Goal: Navigation & Orientation: Find specific page/section

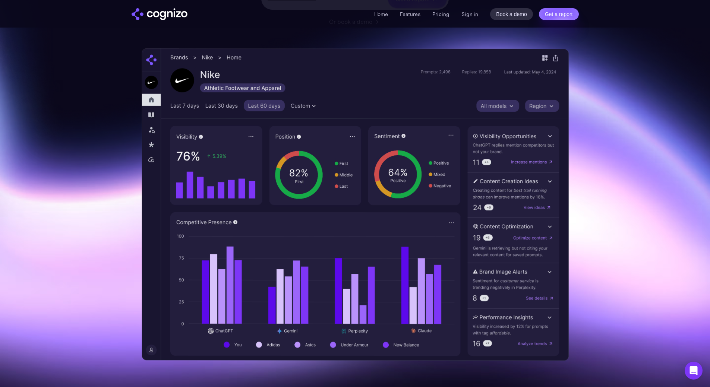
scroll to position [224, 0]
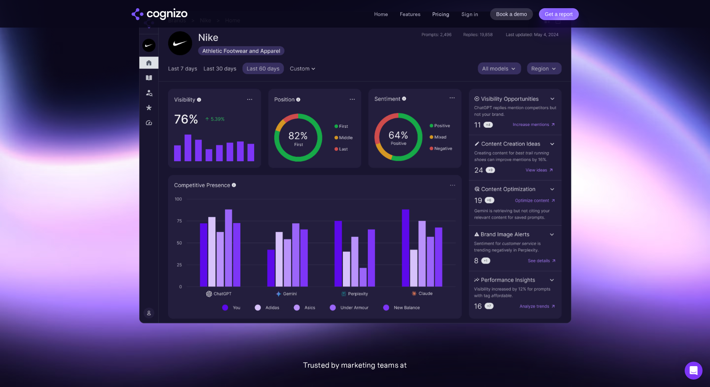
click at [444, 12] on link "Pricing" at bounding box center [440, 14] width 17 height 7
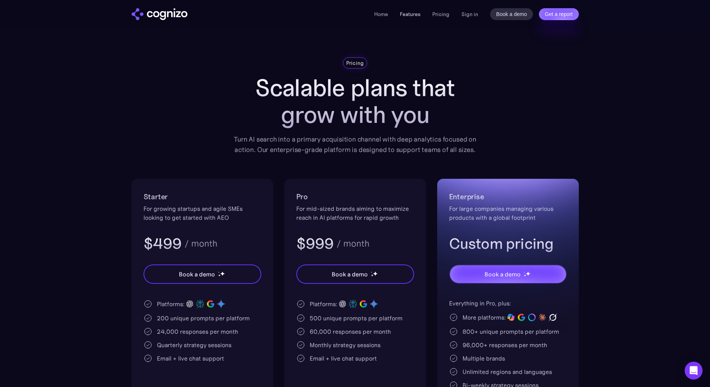
click at [415, 17] on link "Features" at bounding box center [410, 14] width 20 height 7
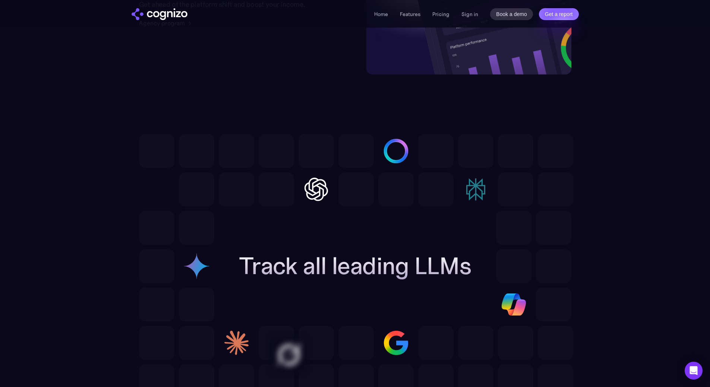
scroll to position [1962, 0]
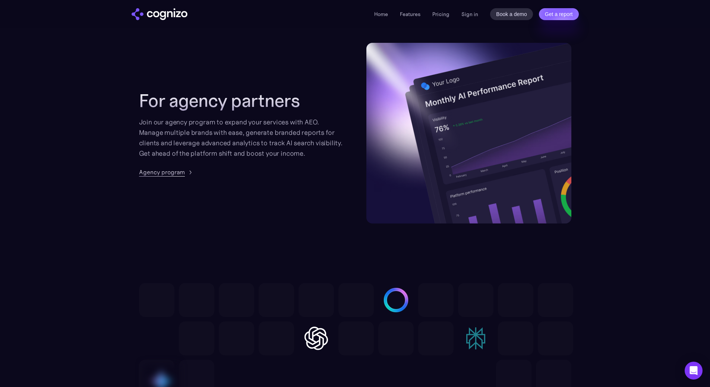
click at [181, 172] on div "Agency program" at bounding box center [162, 172] width 46 height 9
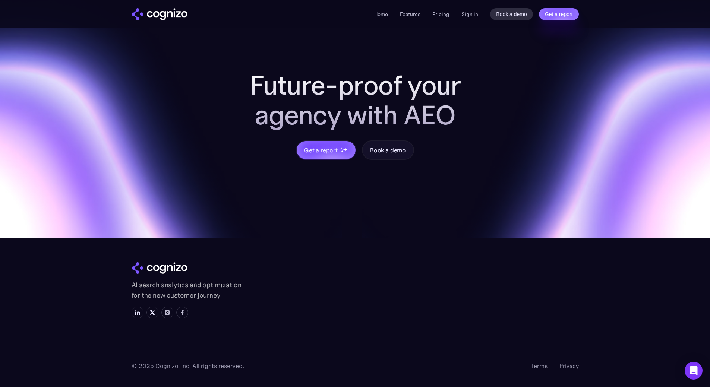
scroll to position [786, 0]
